Goal: Check status: Check status

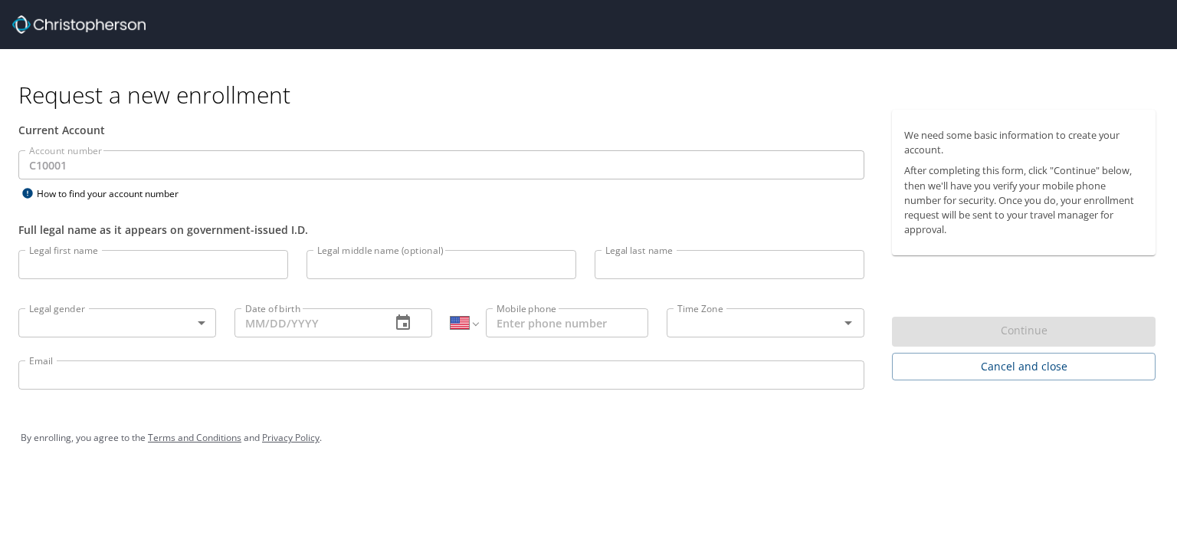
select select "US"
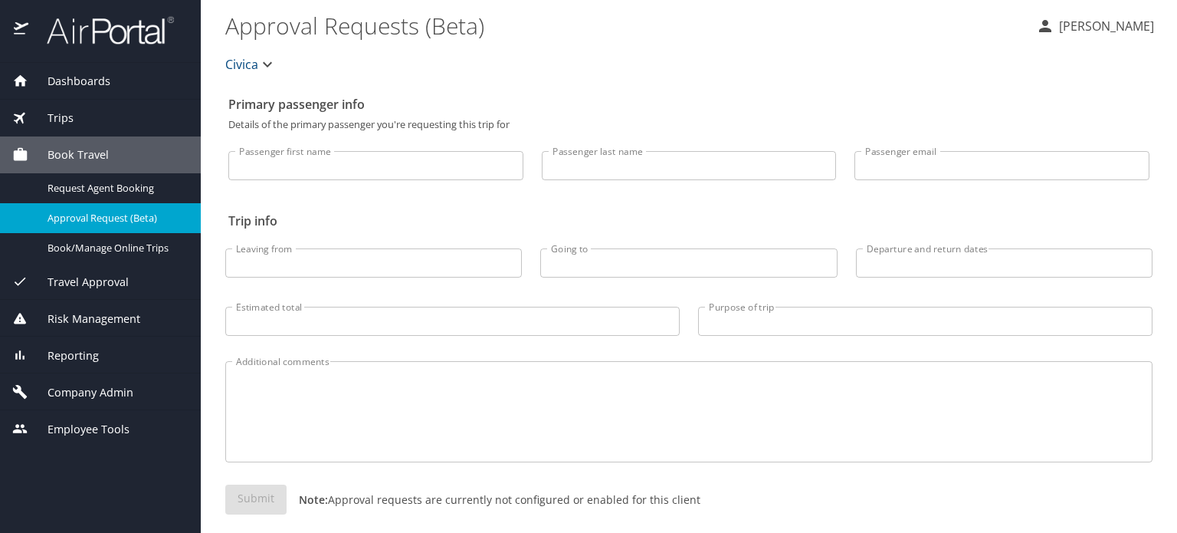
click at [73, 116] on div "Trips" at bounding box center [100, 118] width 176 height 17
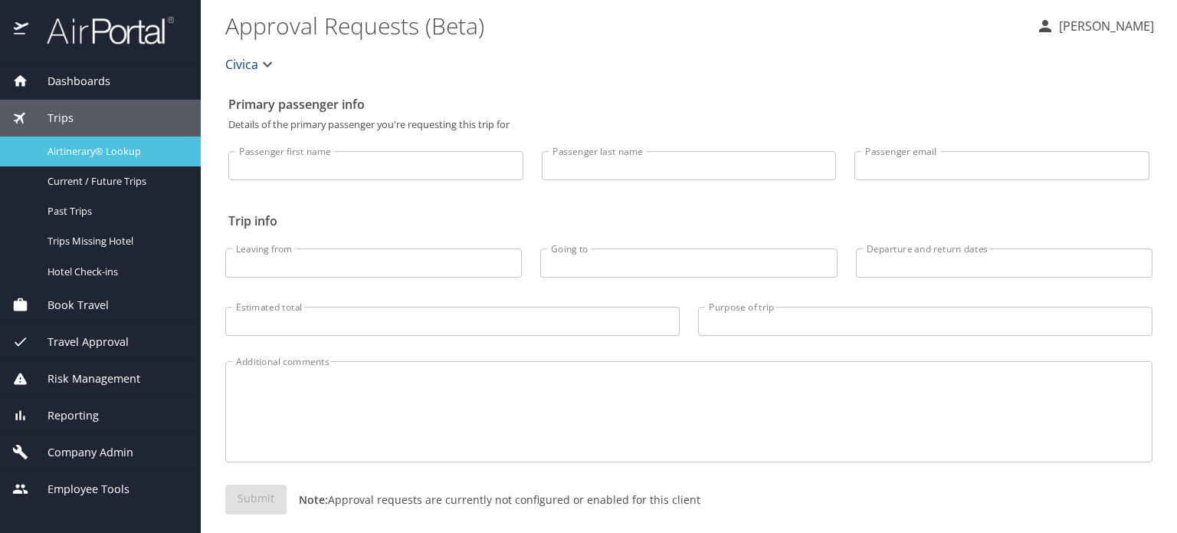
click at [113, 157] on span "Airtinerary® Lookup" at bounding box center [115, 151] width 135 height 15
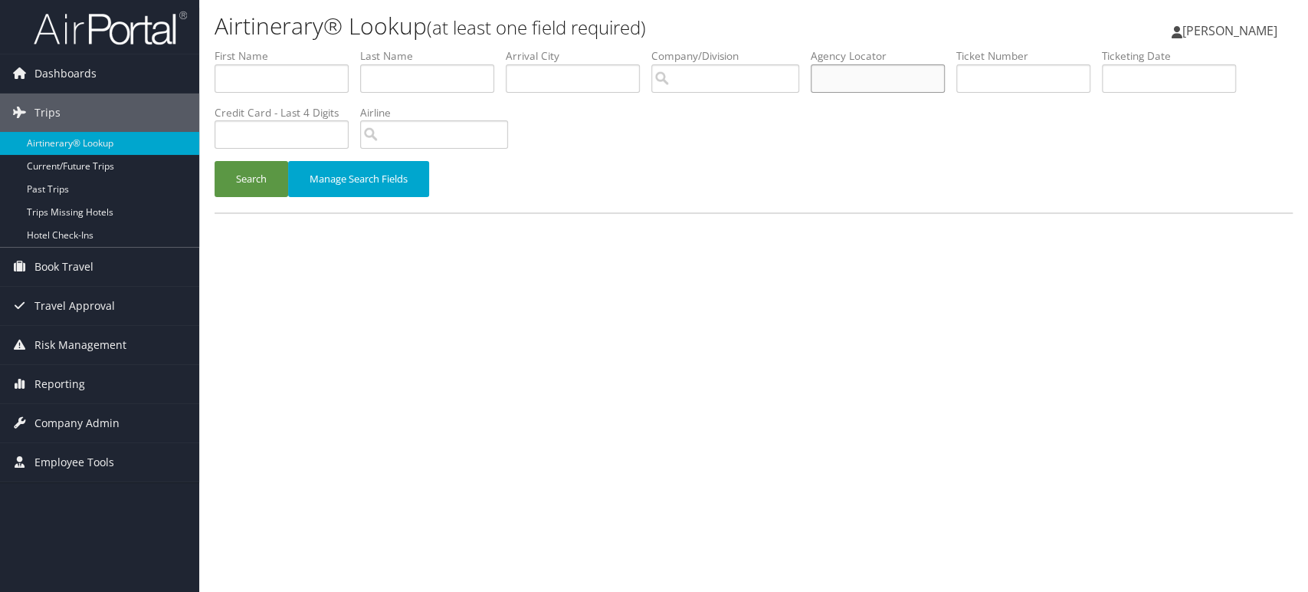
click at [870, 79] on input "text" at bounding box center [878, 78] width 134 height 28
paste input "DJRYC7"
type input "DJRYC7"
click at [231, 172] on button "Search" at bounding box center [252, 179] width 74 height 36
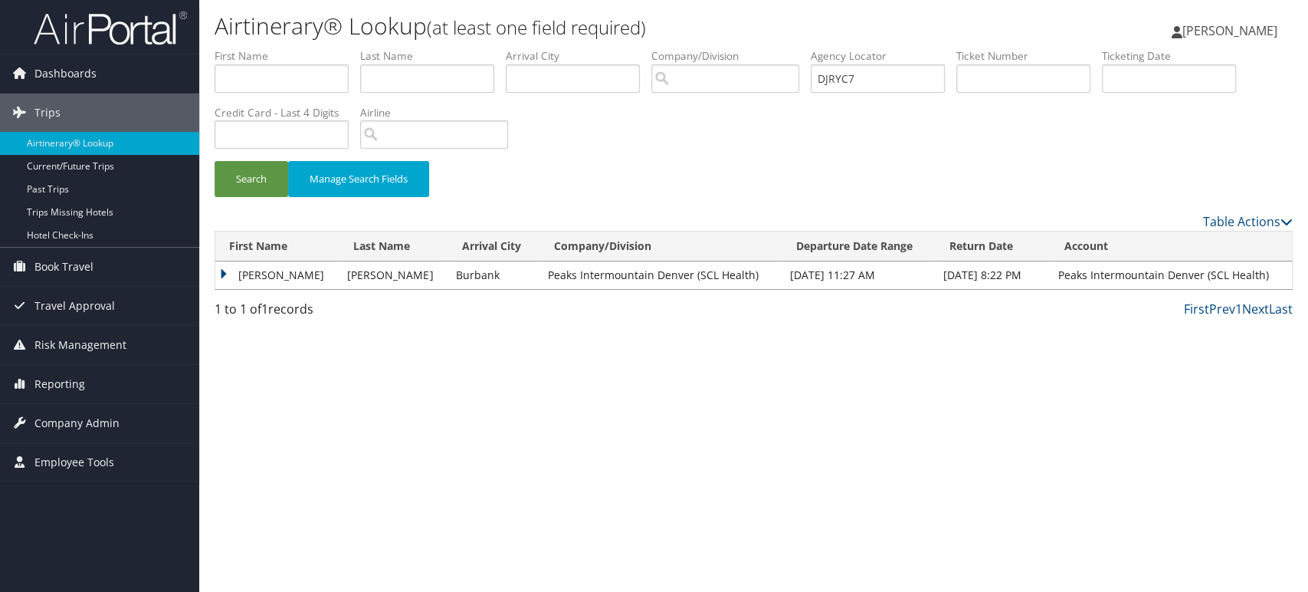
click at [239, 277] on td "MIRANDA R" at bounding box center [277, 275] width 124 height 28
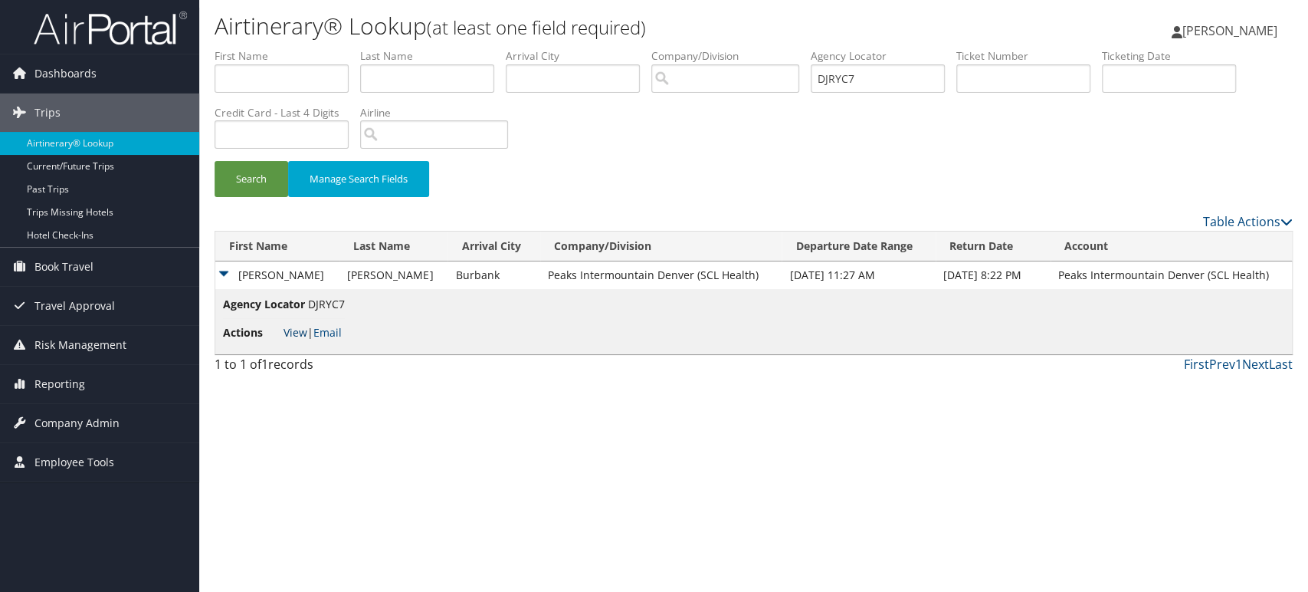
click at [292, 332] on link "View" at bounding box center [295, 332] width 24 height 15
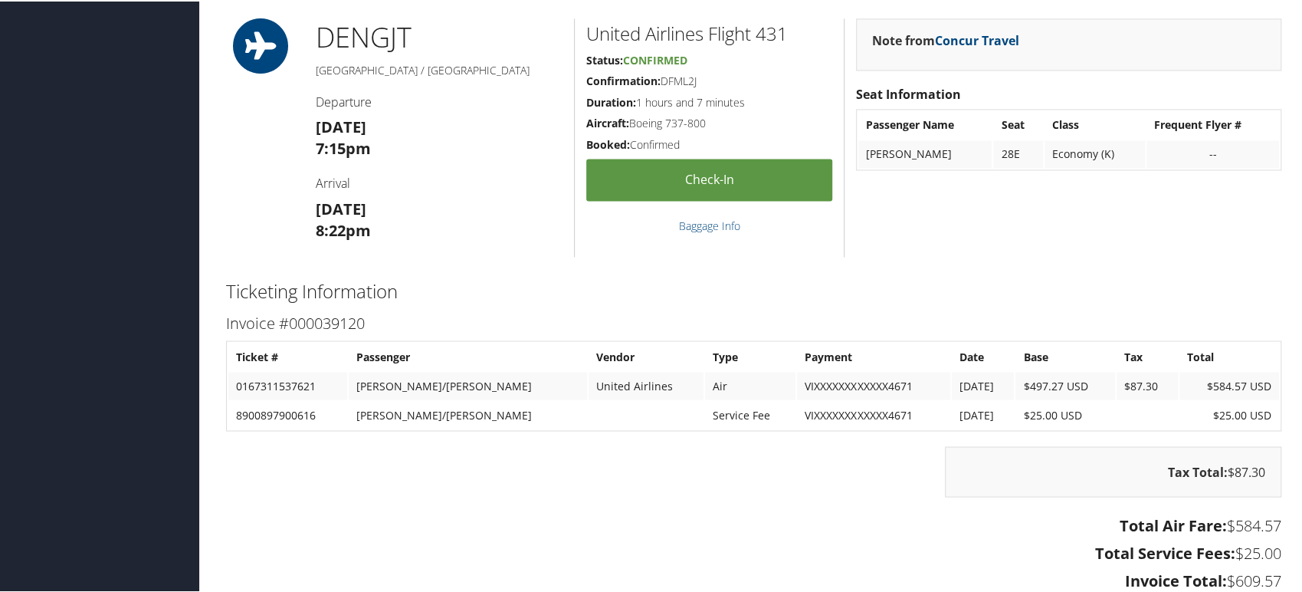
scroll to position [1624, 0]
